Goal: Find specific fact: Find specific fact

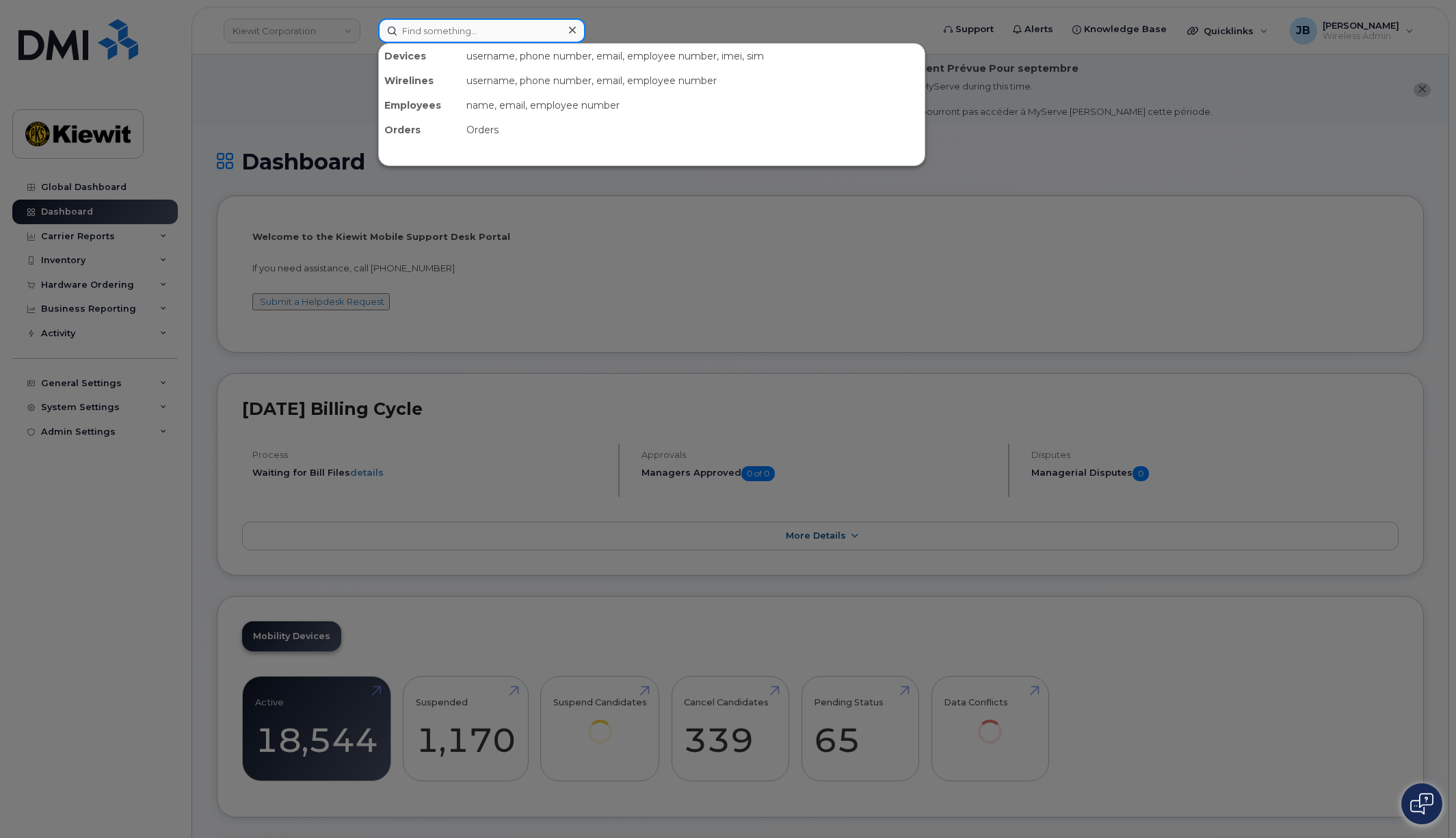
click at [440, 36] on input at bounding box center [482, 31] width 207 height 25
paste input "[PERSON_NAME].Guna"
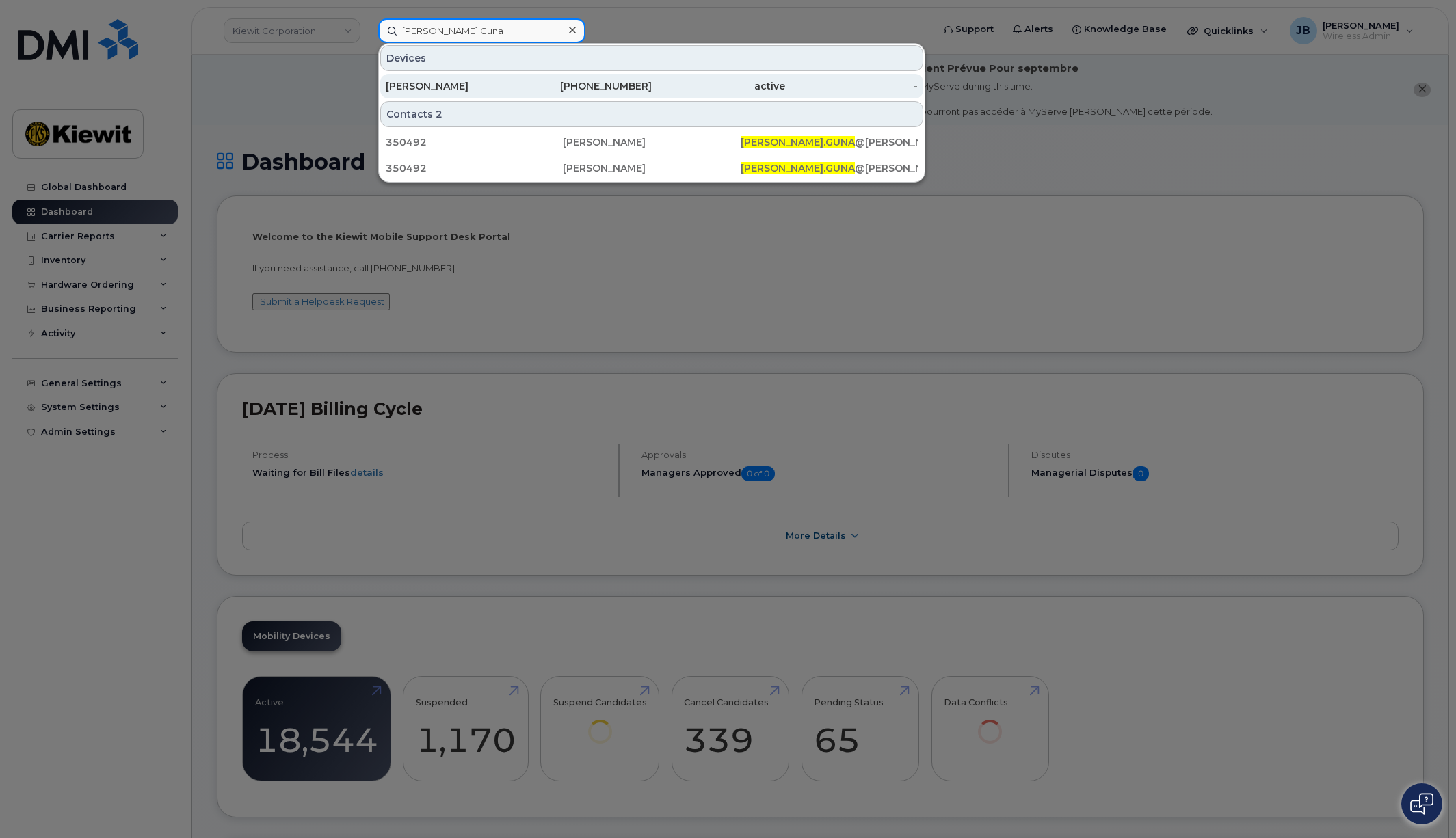
type input "[PERSON_NAME].Guna"
click at [622, 84] on div "647-460-1328" at bounding box center [585, 86] width 133 height 13
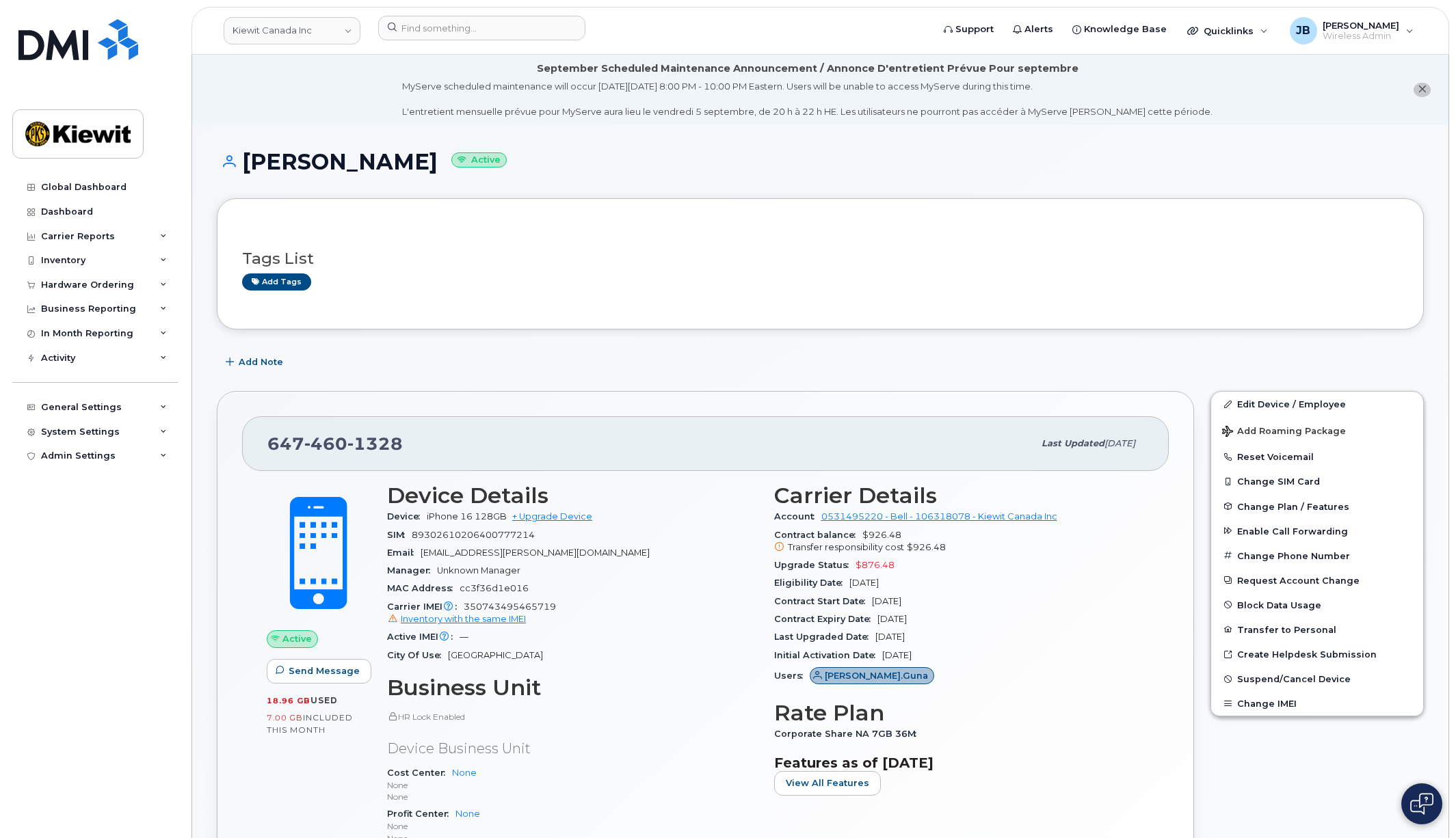
click at [486, 606] on span "350743495465719 Inventory with the same IMEI" at bounding box center [572, 614] width 371 height 25
click at [486, 605] on span "350743495465719 Inventory with the same IMEI" at bounding box center [572, 614] width 371 height 25
copy span "350743495465719"
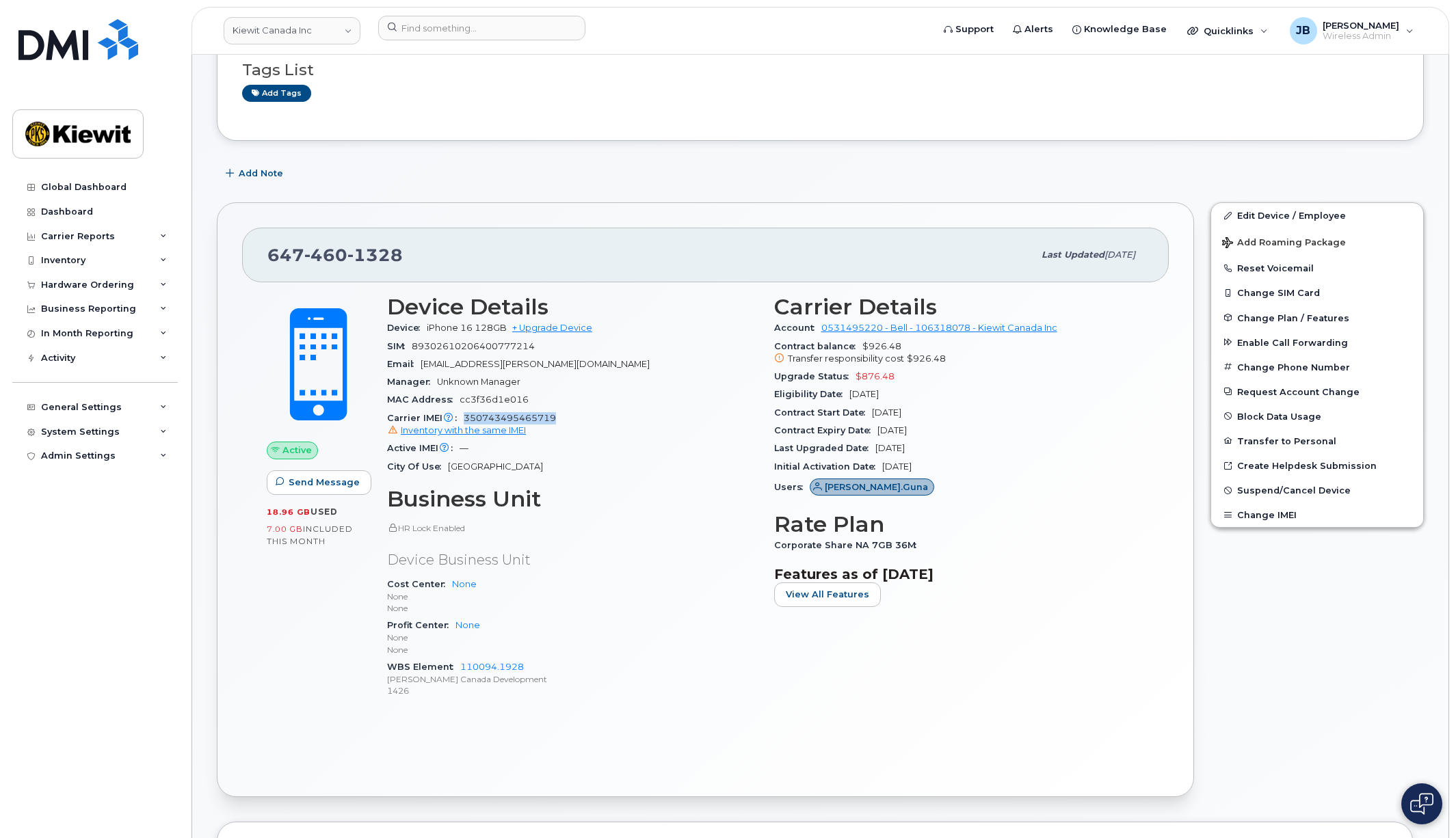
scroll to position [205, 0]
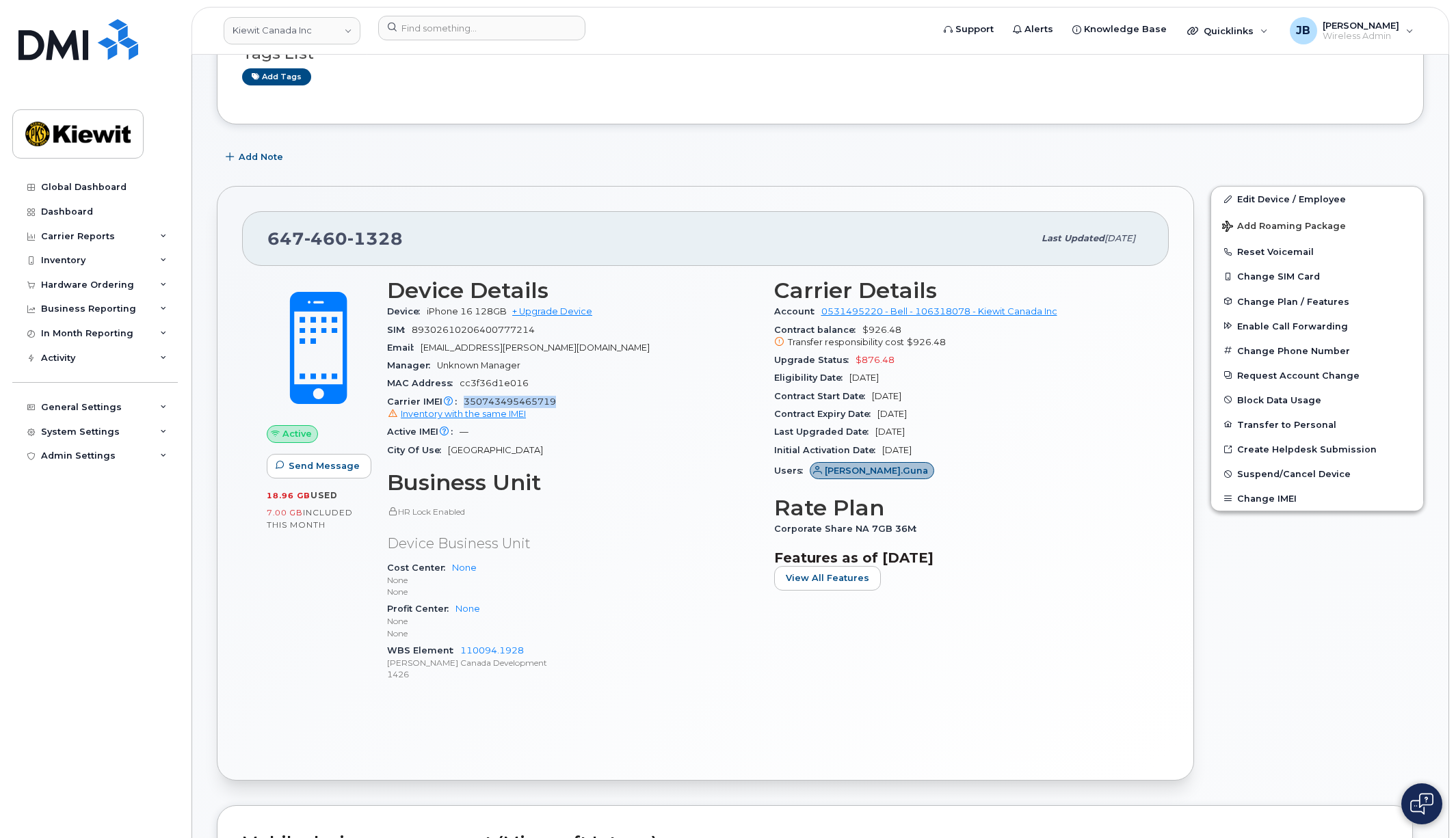
copy span "350743495465719"
